Goal: Task Accomplishment & Management: Use online tool/utility

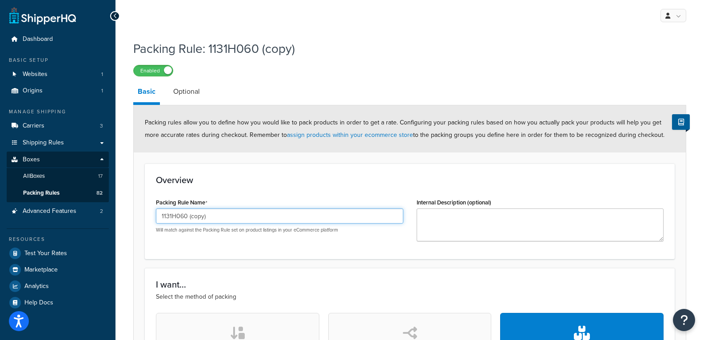
drag, startPoint x: 171, startPoint y: 217, endPoint x: 176, endPoint y: 220, distance: 5.4
click at [176, 220] on input "1131H060 (copy)" at bounding box center [279, 215] width 247 height 15
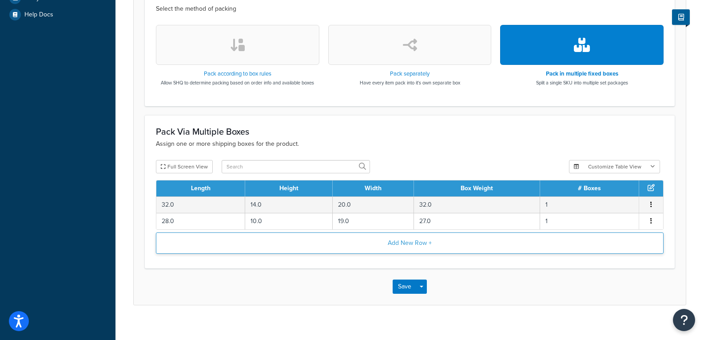
scroll to position [297, 0]
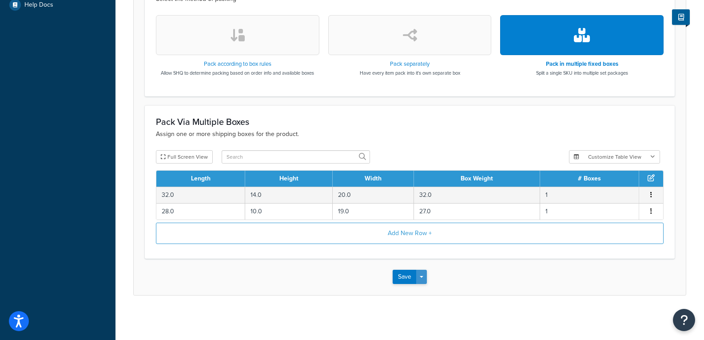
type input "1131H220"
click at [425, 279] on button "Save Dropdown" at bounding box center [421, 276] width 11 height 14
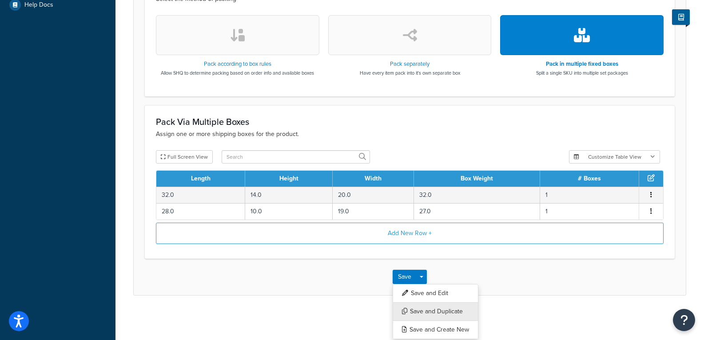
click at [423, 313] on button "Save and Duplicate" at bounding box center [435, 311] width 86 height 19
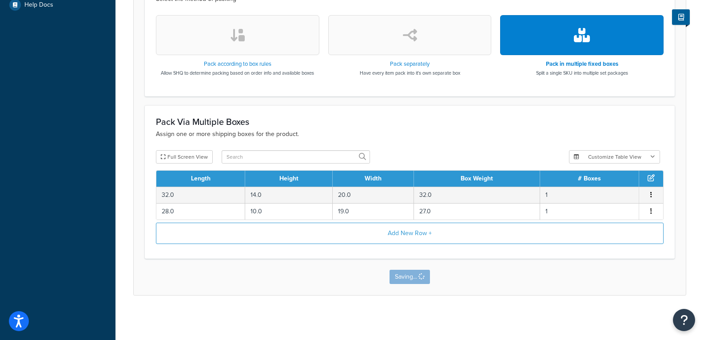
scroll to position [0, 0]
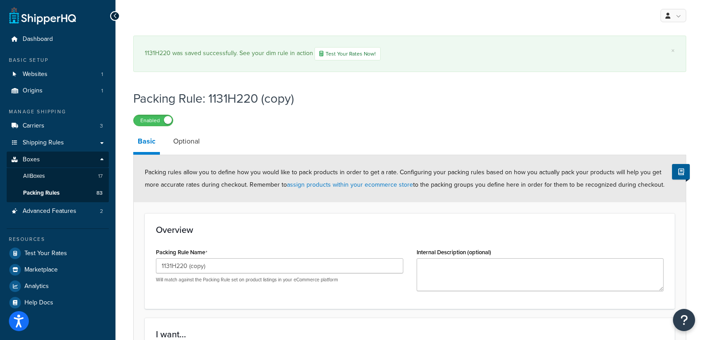
drag, startPoint x: 210, startPoint y: 270, endPoint x: 180, endPoint y: 269, distance: 30.2
click at [180, 269] on input "1131H220 (copy)" at bounding box center [279, 265] width 247 height 15
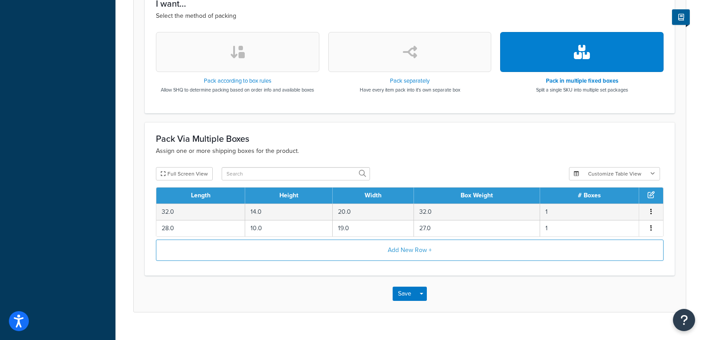
scroll to position [347, 0]
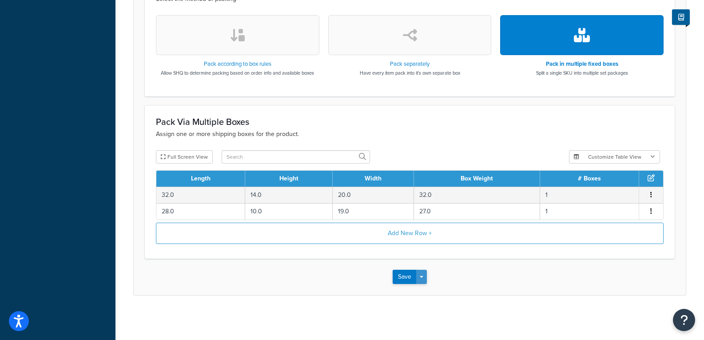
type input "1131H230"
click at [422, 277] on span "button" at bounding box center [421, 277] width 4 height 2
click at [480, 269] on div "Save Save Dropdown Save and Edit Save and Duplicate Save and Create New" at bounding box center [410, 276] width 552 height 36
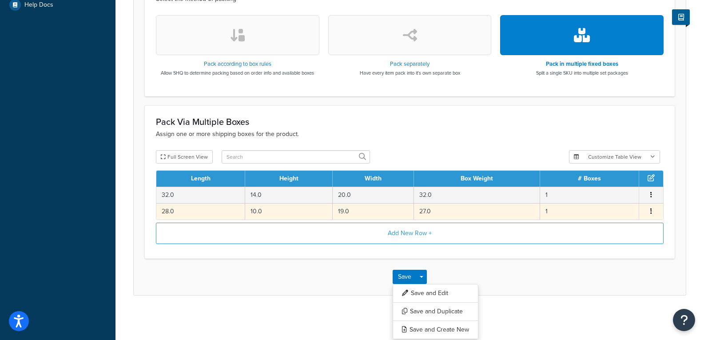
click at [443, 210] on td "27.0" at bounding box center [477, 211] width 126 height 16
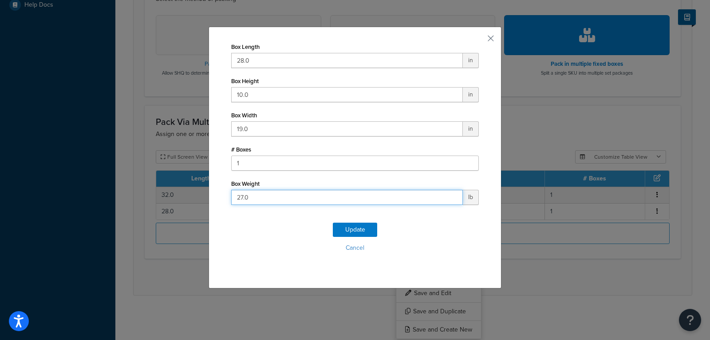
drag, startPoint x: 175, startPoint y: 200, endPoint x: 119, endPoint y: 198, distance: 56.8
click at [119, 198] on div "Box Length 28.0 in Box Height 10.0 in Box Width 19.0 in # Boxes 1 Box Weight 27…" at bounding box center [355, 170] width 710 height 340
type input "24"
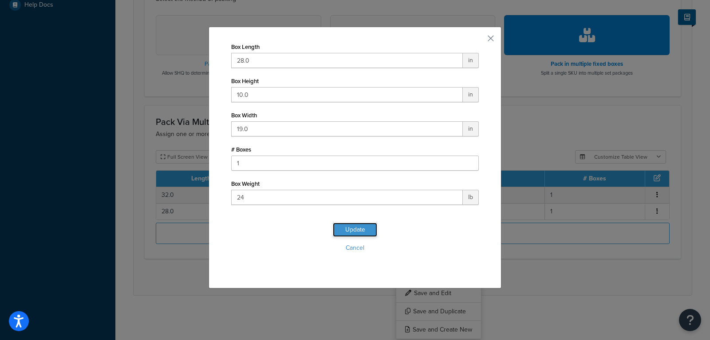
click at [337, 226] on button "Update" at bounding box center [355, 229] width 44 height 14
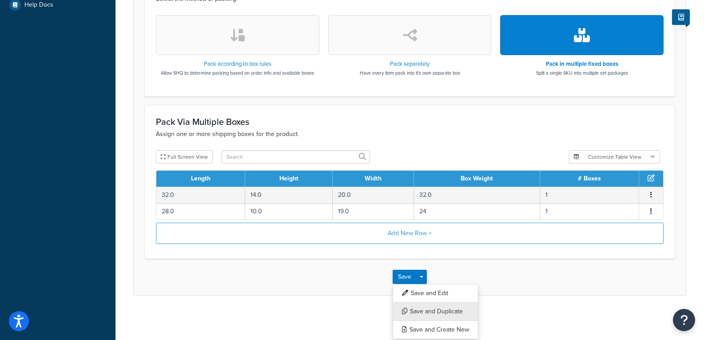
click at [444, 313] on button "Save and Duplicate" at bounding box center [435, 311] width 86 height 19
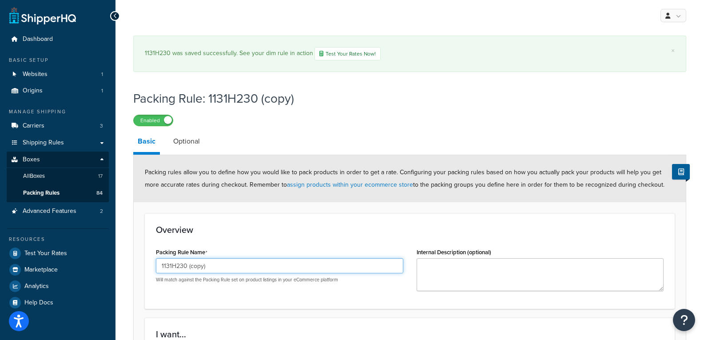
drag, startPoint x: 205, startPoint y: 270, endPoint x: 181, endPoint y: 267, distance: 23.7
click at [181, 267] on input "1131H230 (copy)" at bounding box center [279, 265] width 247 height 15
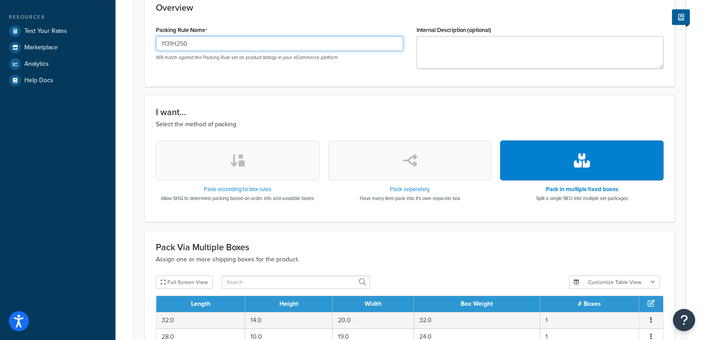
scroll to position [347, 0]
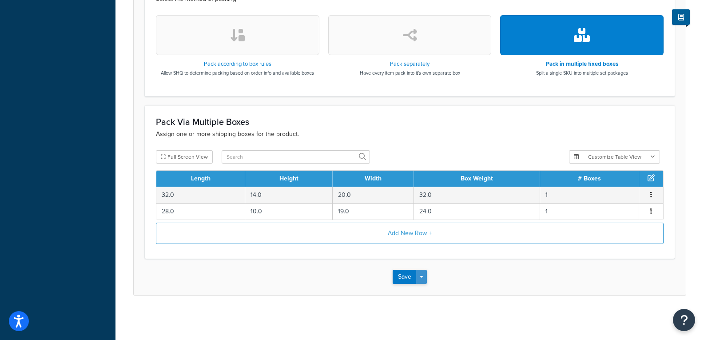
type input "1131H250"
click at [422, 276] on span "button" at bounding box center [421, 277] width 4 height 2
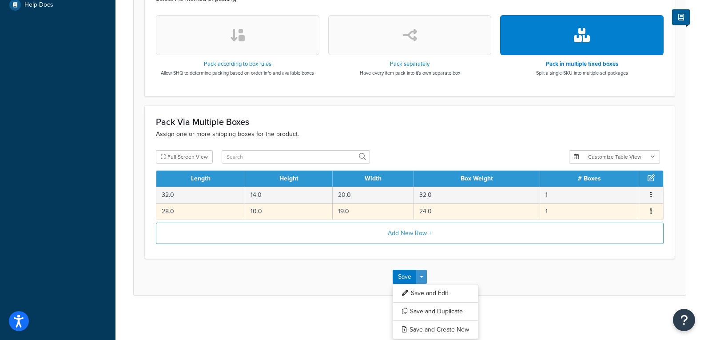
scroll to position [297, 0]
click at [449, 206] on td "24.0" at bounding box center [477, 211] width 126 height 16
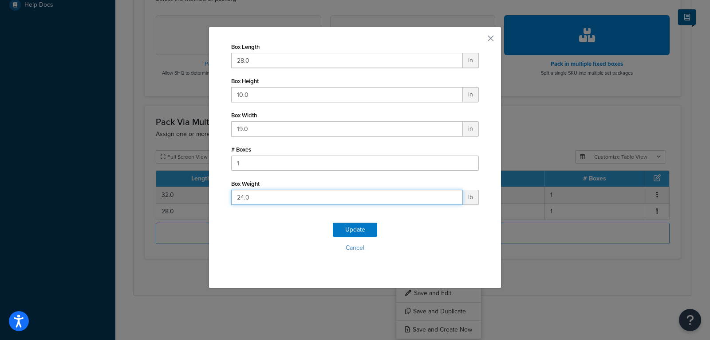
click at [0, 181] on html "Accessibility Screen-Reader Guide, Feedback, and Issue Reporting | New window S…" at bounding box center [355, 21] width 710 height 637
type input "27"
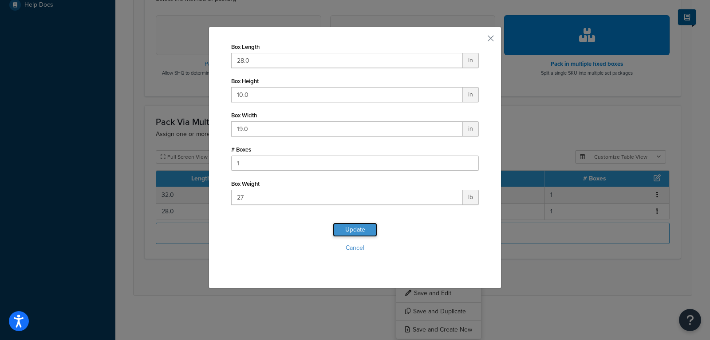
click at [345, 231] on button "Update" at bounding box center [355, 229] width 44 height 14
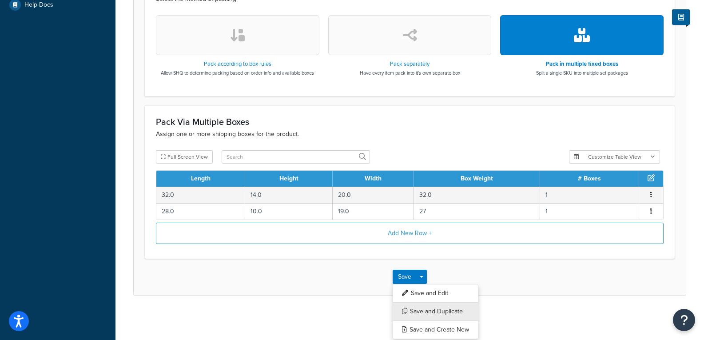
click at [409, 312] on button "Save and Duplicate" at bounding box center [435, 311] width 86 height 19
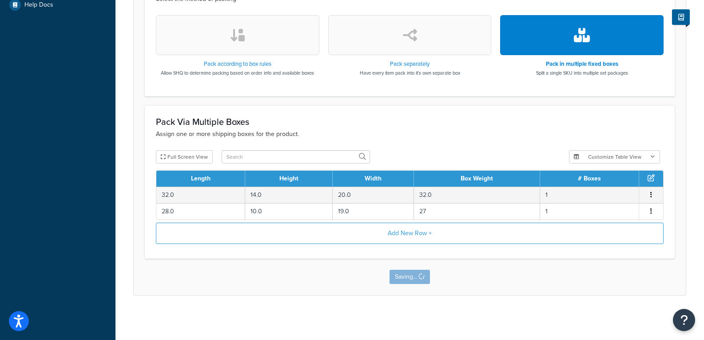
scroll to position [0, 0]
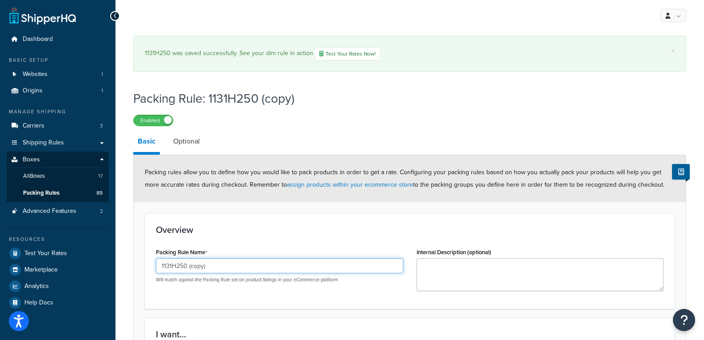
drag, startPoint x: 209, startPoint y: 264, endPoint x: 181, endPoint y: 270, distance: 28.6
click at [181, 270] on input "1131H250 (copy)" at bounding box center [279, 265] width 247 height 15
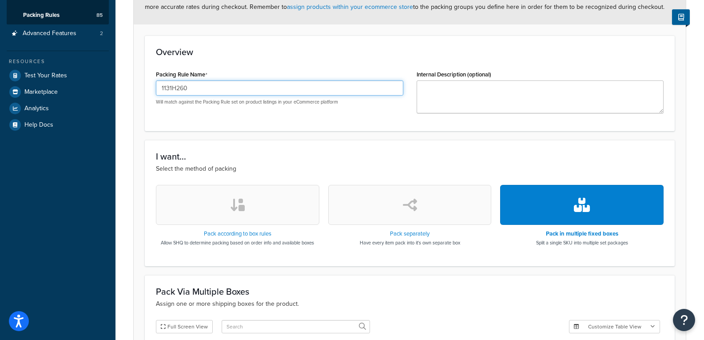
scroll to position [347, 0]
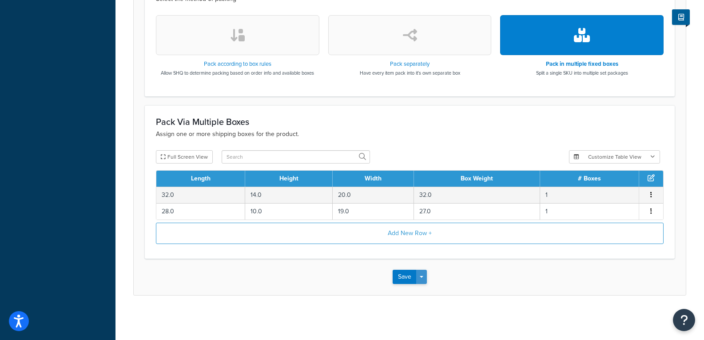
type input "1131H260"
click at [422, 276] on span "button" at bounding box center [421, 277] width 4 height 2
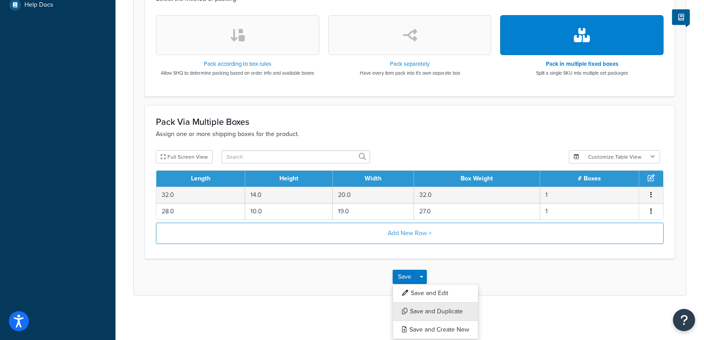
click at [437, 307] on button "Save and Duplicate" at bounding box center [435, 311] width 86 height 19
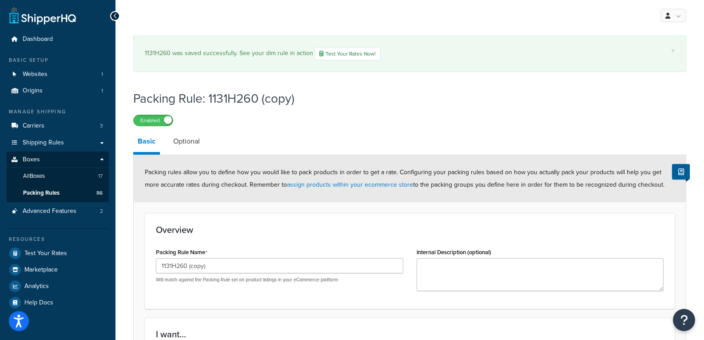
scroll to position [44, 0]
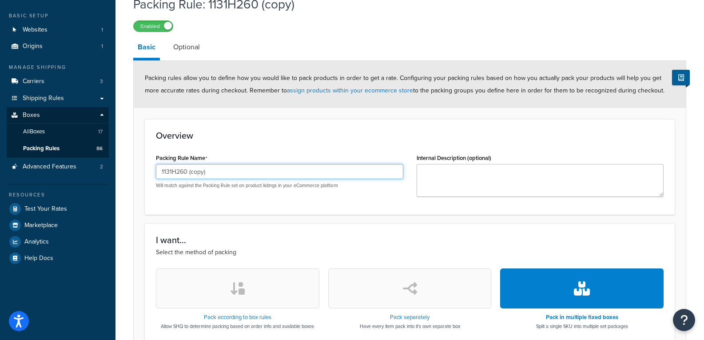
drag, startPoint x: 217, startPoint y: 174, endPoint x: 170, endPoint y: 175, distance: 47.1
click at [170, 175] on input "1131H260 (copy)" at bounding box center [279, 171] width 247 height 15
type input "1132H230"
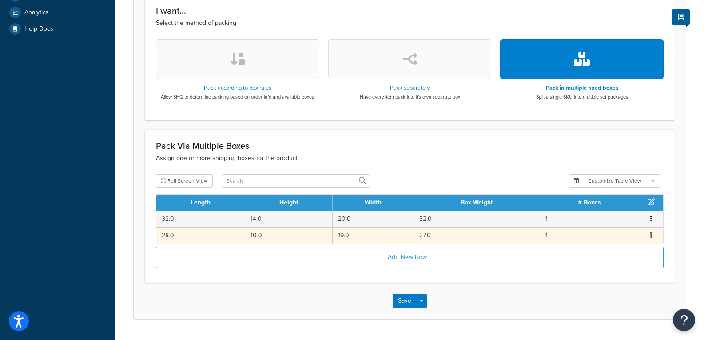
scroll to position [297, 0]
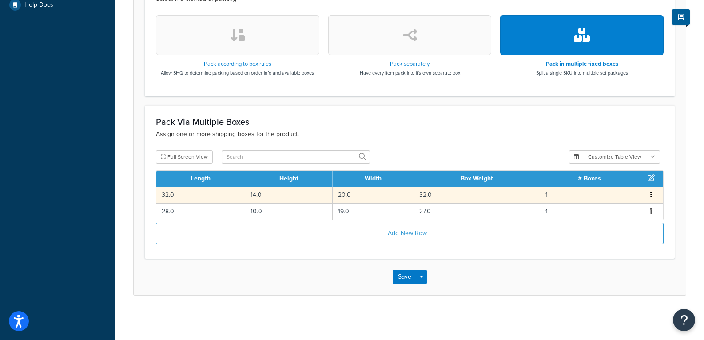
click at [467, 194] on td "32.0" at bounding box center [477, 194] width 126 height 16
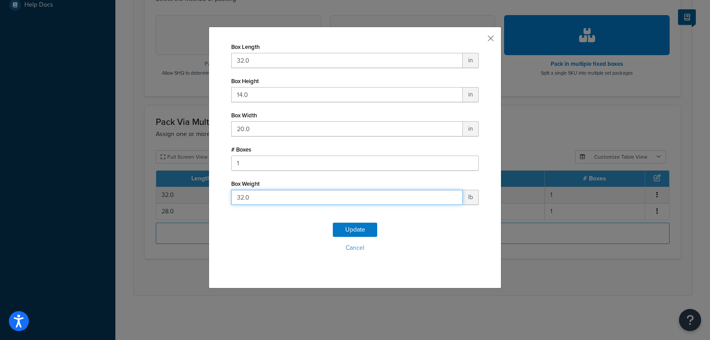
drag, startPoint x: 259, startPoint y: 201, endPoint x: 69, endPoint y: 201, distance: 190.0
click at [69, 201] on div "Box Length 32.0 in Box Height 14.0 in Box Width 20.0 in # Boxes 1 Box Weight 32…" at bounding box center [355, 170] width 710 height 340
type input "30"
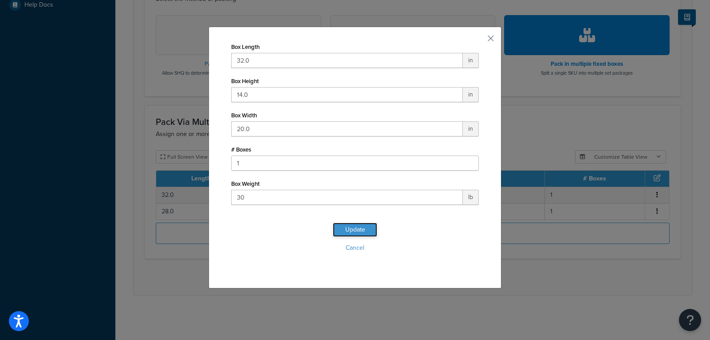
click at [346, 225] on button "Update" at bounding box center [355, 229] width 44 height 14
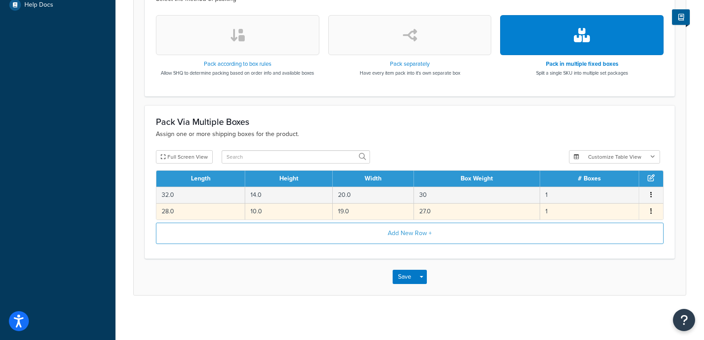
click at [465, 207] on td "27.0" at bounding box center [477, 211] width 126 height 16
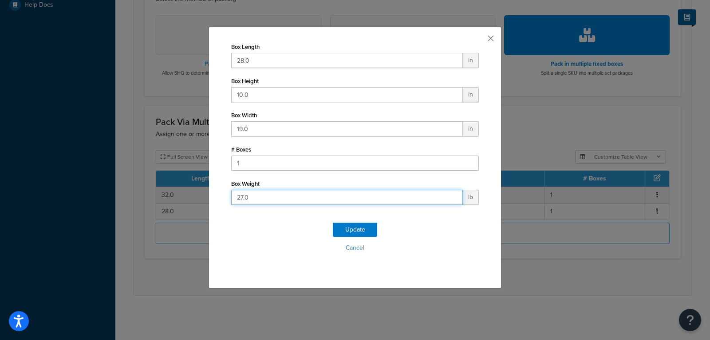
drag, startPoint x: -27, startPoint y: 174, endPoint x: -180, endPoint y: 160, distance: 153.8
click at [0, 160] on html "Accessibility Screen-Reader Guide, Feedback, and Issue Reporting | New window S…" at bounding box center [355, 21] width 710 height 637
type input "26"
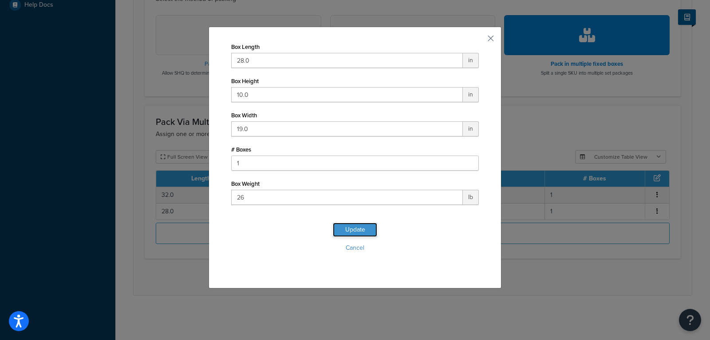
click at [369, 227] on button "Update" at bounding box center [355, 229] width 44 height 14
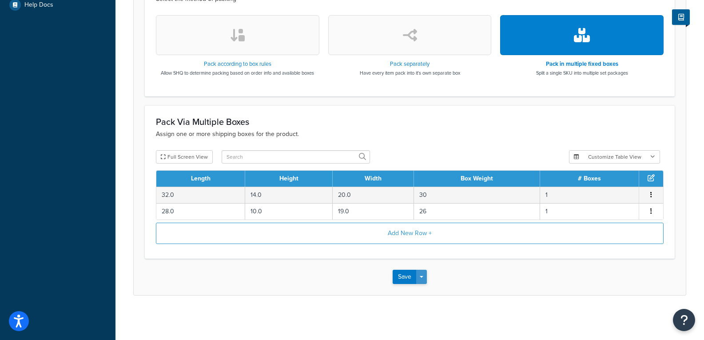
click at [423, 271] on button "Save Dropdown" at bounding box center [421, 276] width 11 height 14
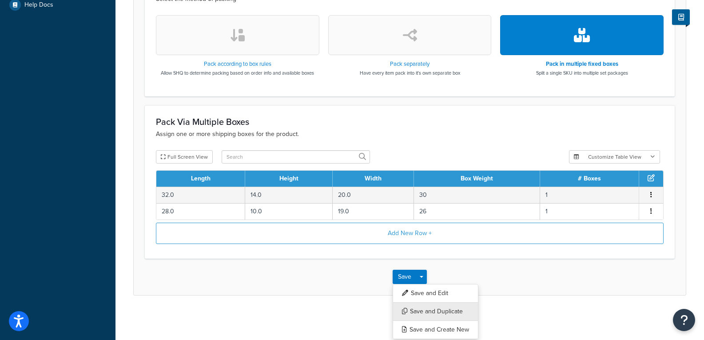
click at [431, 306] on button "Save and Duplicate" at bounding box center [435, 311] width 86 height 19
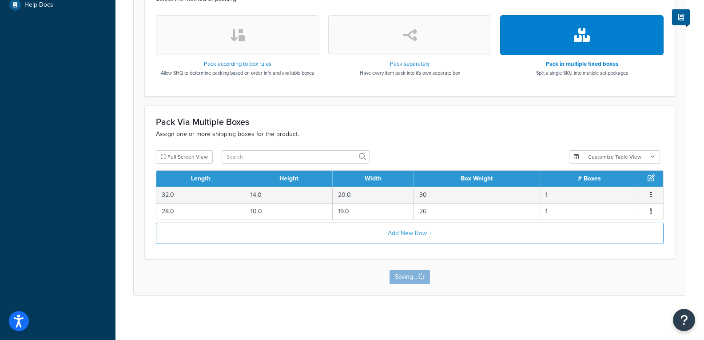
scroll to position [0, 0]
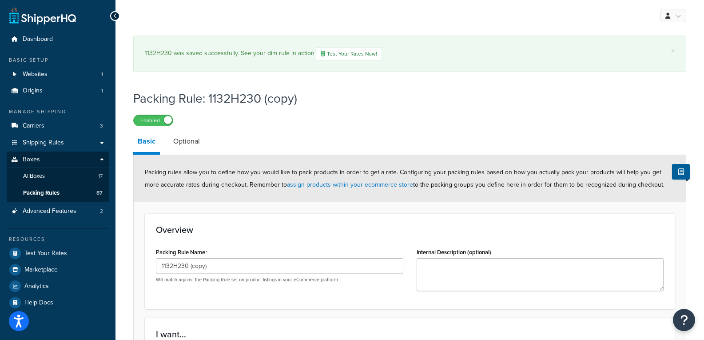
drag, startPoint x: 214, startPoint y: 245, endPoint x: 217, endPoint y: 254, distance: 10.0
click at [217, 253] on div "Packing Rule Name 1132H230 (copy) Will match against the Packing Rule set on pr…" at bounding box center [279, 263] width 247 height 37
drag, startPoint x: 224, startPoint y: 265, endPoint x: 180, endPoint y: 269, distance: 44.6
click at [180, 269] on input "1132H230 (copy)" at bounding box center [279, 265] width 247 height 15
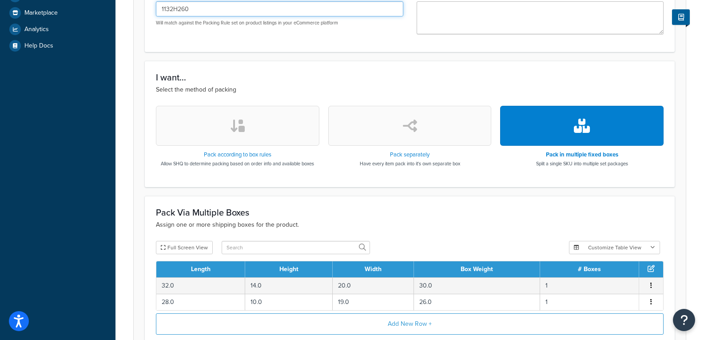
scroll to position [347, 0]
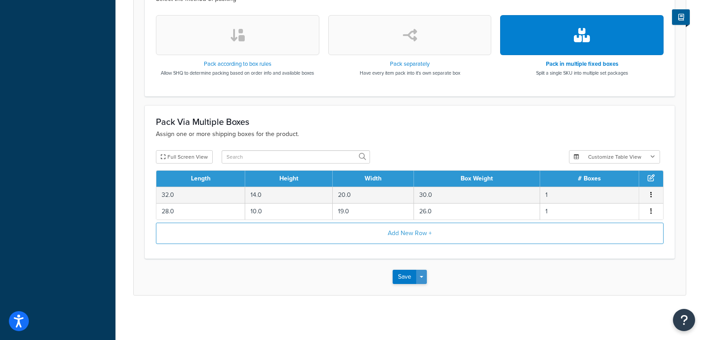
type input "1132H260"
click at [425, 276] on button "Save Dropdown" at bounding box center [421, 276] width 11 height 14
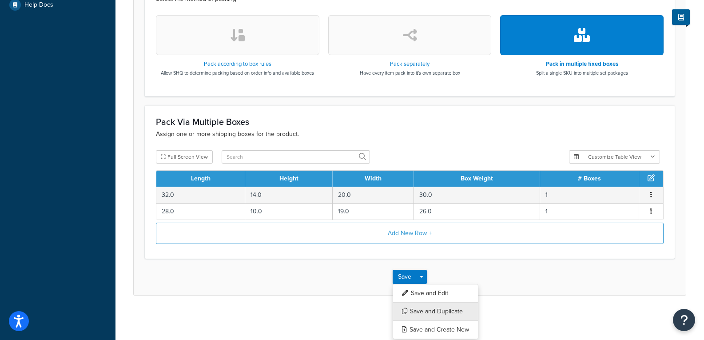
click at [431, 313] on button "Save and Duplicate" at bounding box center [435, 311] width 86 height 19
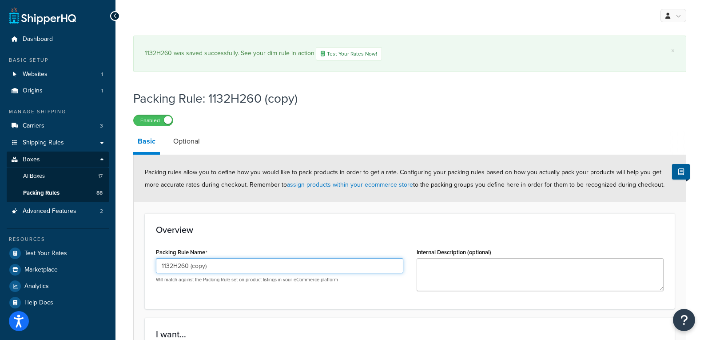
drag, startPoint x: 224, startPoint y: 269, endPoint x: 177, endPoint y: 265, distance: 47.2
click at [177, 265] on input "1132H260 (copy)" at bounding box center [279, 265] width 247 height 15
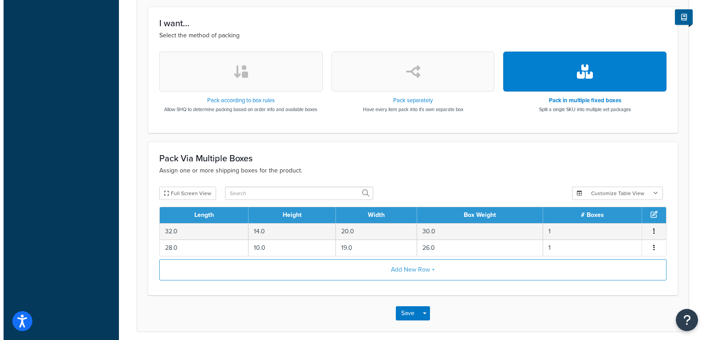
scroll to position [347, 0]
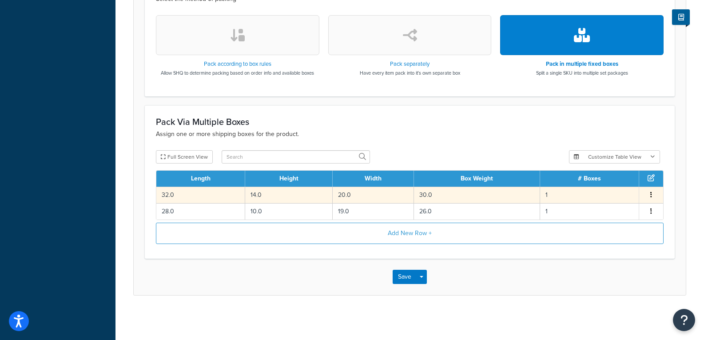
type input "1132H430"
click at [461, 188] on td "30.0" at bounding box center [477, 194] width 126 height 16
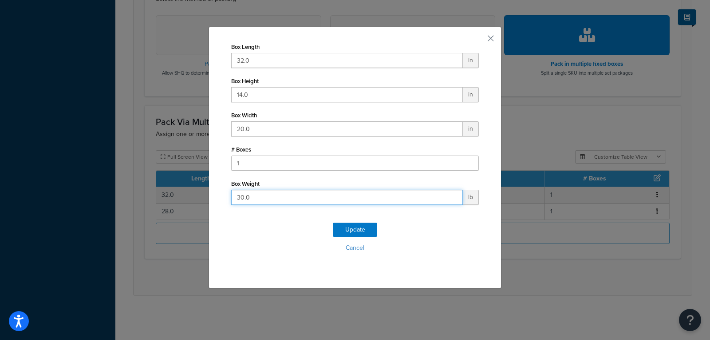
drag, startPoint x: 372, startPoint y: 204, endPoint x: 150, endPoint y: 184, distance: 222.0
click at [150, 184] on div "Box Length 32.0 in Box Height 14.0 in Box Width 20.0 in # Boxes 1 Box Weight 30…" at bounding box center [355, 170] width 710 height 340
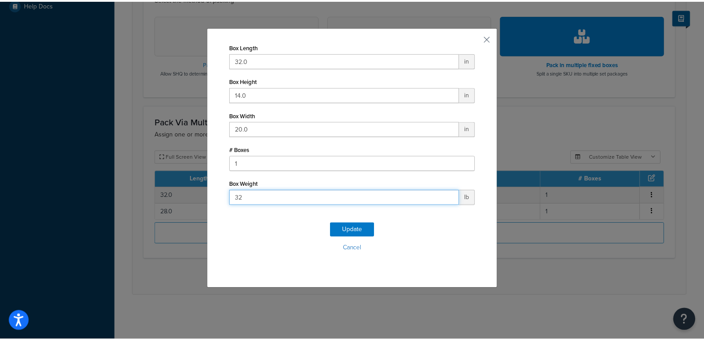
scroll to position [297, 0]
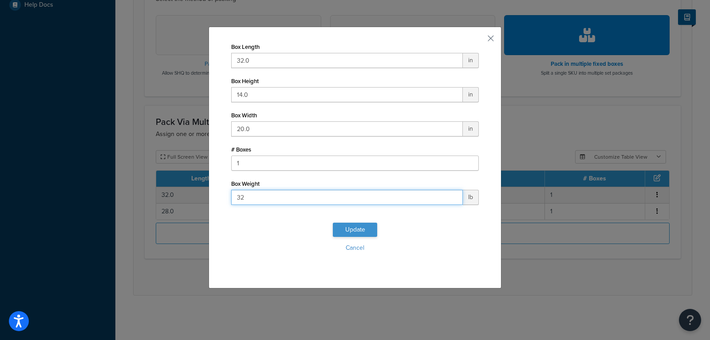
type input "32"
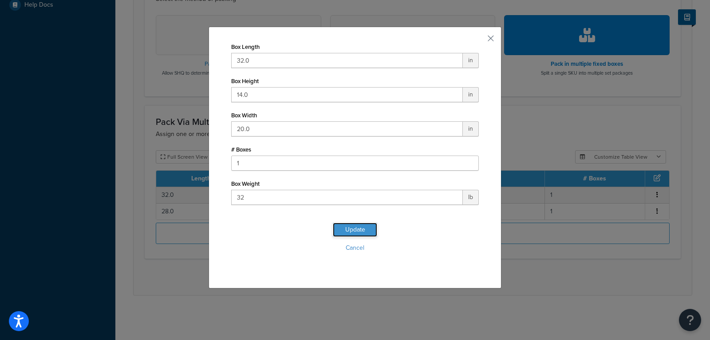
click at [352, 230] on button "Update" at bounding box center [355, 229] width 44 height 14
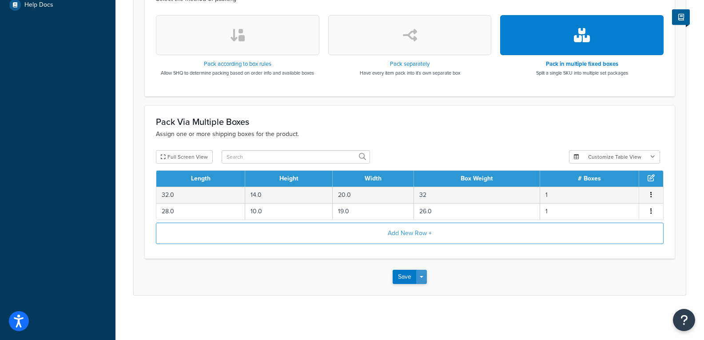
click at [421, 273] on button "Save Dropdown" at bounding box center [421, 276] width 11 height 14
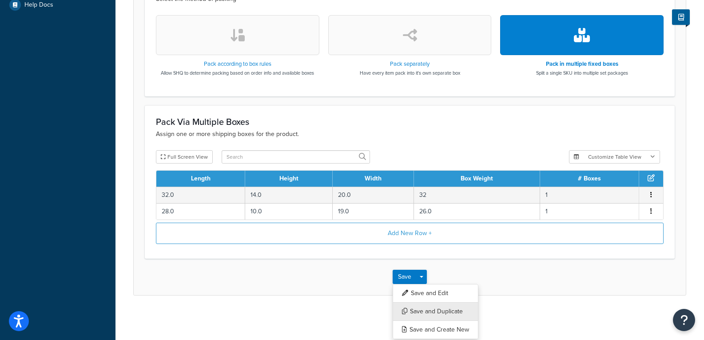
click at [430, 308] on button "Save and Duplicate" at bounding box center [435, 311] width 86 height 19
